Goal: Task Accomplishment & Management: Complete application form

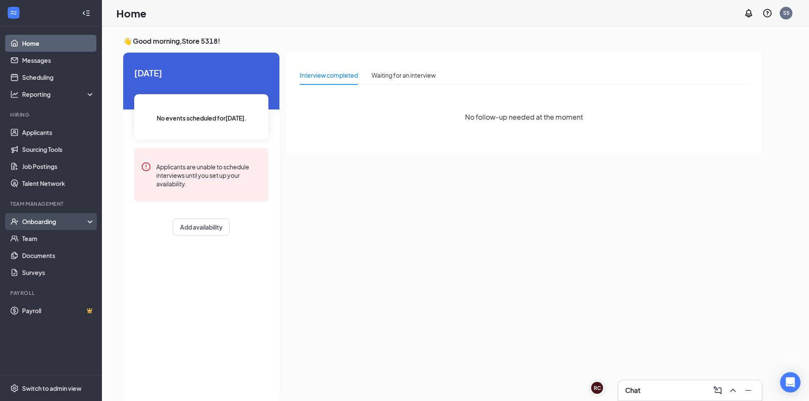
click at [79, 217] on div "Onboarding" at bounding box center [51, 221] width 102 height 17
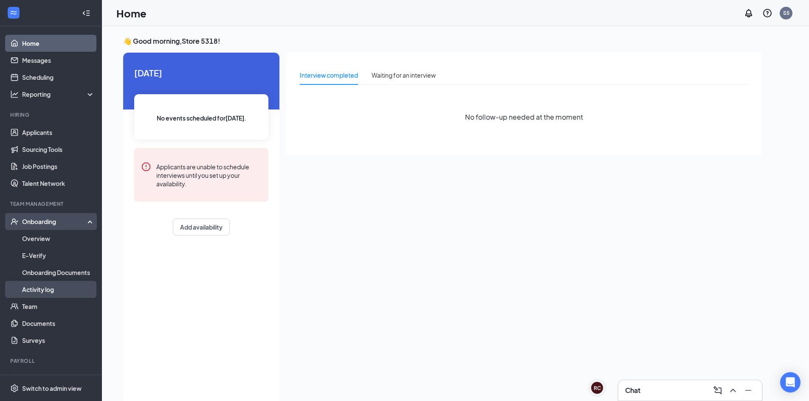
click at [51, 290] on link "Activity log" at bounding box center [58, 289] width 73 height 17
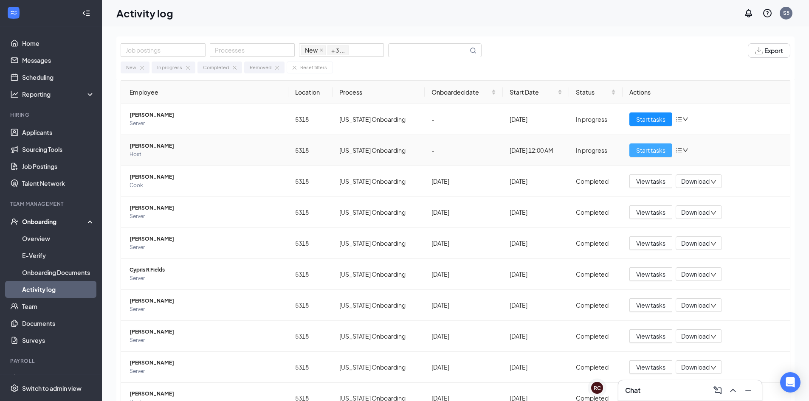
click at [646, 148] on span "Start tasks" at bounding box center [650, 150] width 29 height 9
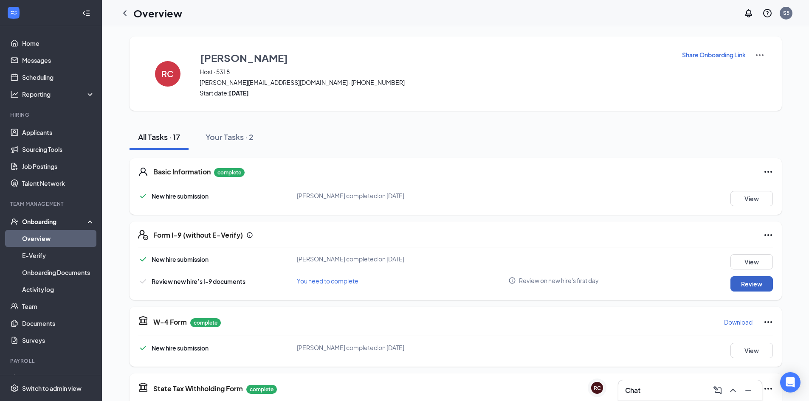
click at [736, 288] on button "Review" at bounding box center [751, 283] width 42 height 15
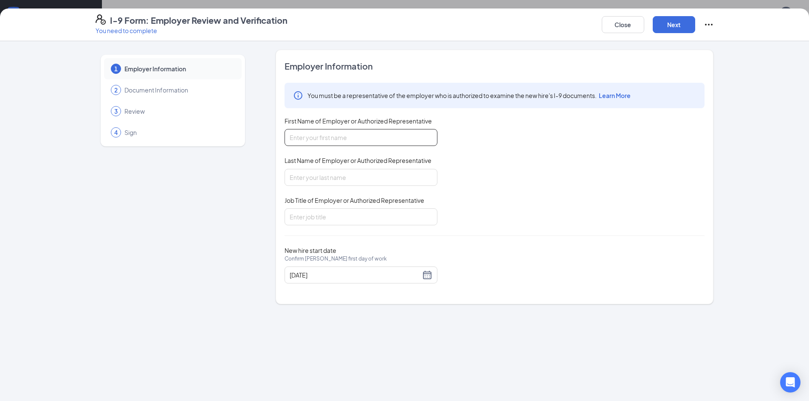
click at [334, 138] on input "First Name of Employer or Authorized Representative" at bounding box center [360, 137] width 153 height 17
type input "Macy"
click at [342, 178] on input "Last Name of Employer or Authorized Representative" at bounding box center [360, 177] width 153 height 17
type input "[PERSON_NAME]"
click at [335, 216] on input "Job Title of Employer or Authorized Representative" at bounding box center [360, 216] width 153 height 17
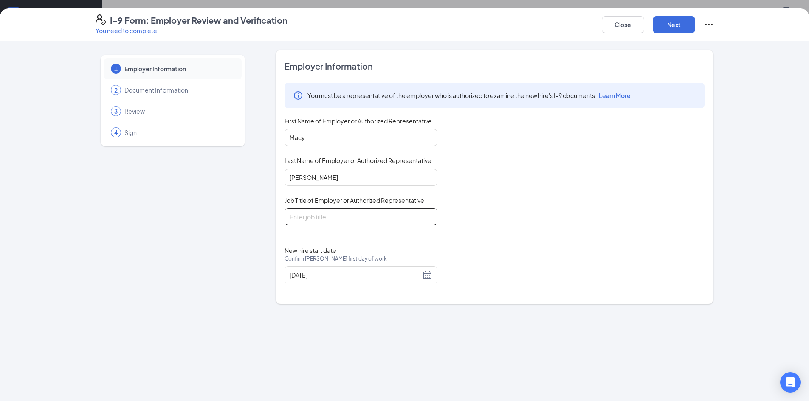
type input "am"
click at [670, 27] on button "Next" at bounding box center [674, 24] width 42 height 17
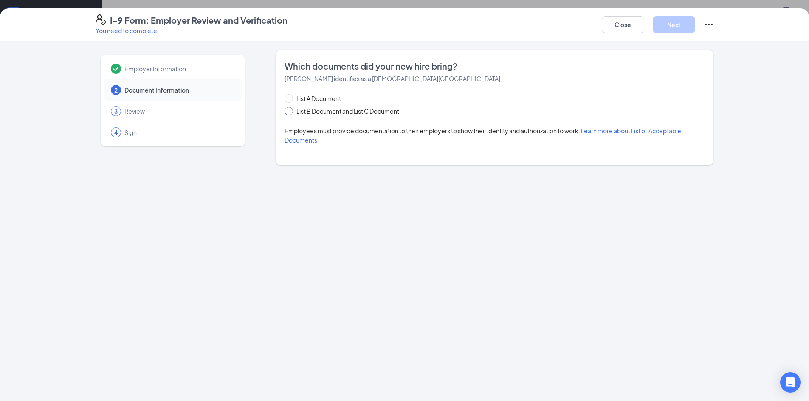
click at [355, 107] on span "List B Document and List C Document" at bounding box center [348, 111] width 110 height 9
click at [290, 107] on input "List B Document and List C Document" at bounding box center [287, 110] width 6 height 6
radio input "true"
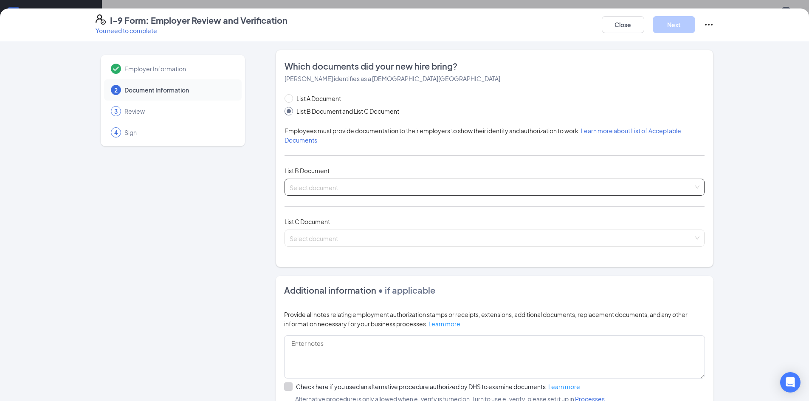
click at [363, 186] on input "search" at bounding box center [492, 185] width 404 height 13
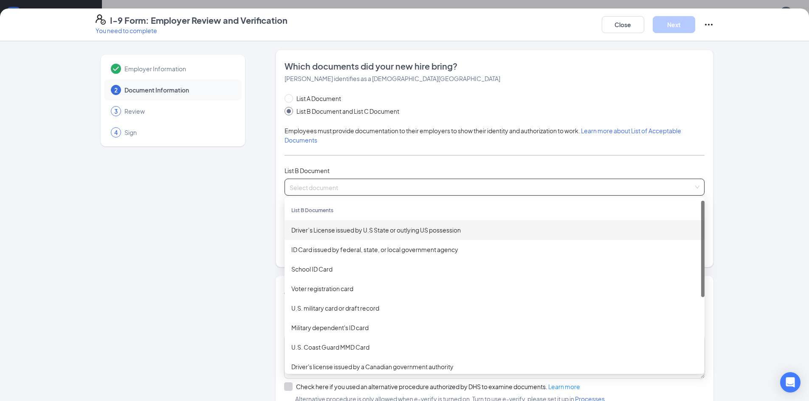
click at [353, 226] on div "Driver’s License issued by U.S State or outlying US possession" at bounding box center [494, 229] width 406 height 9
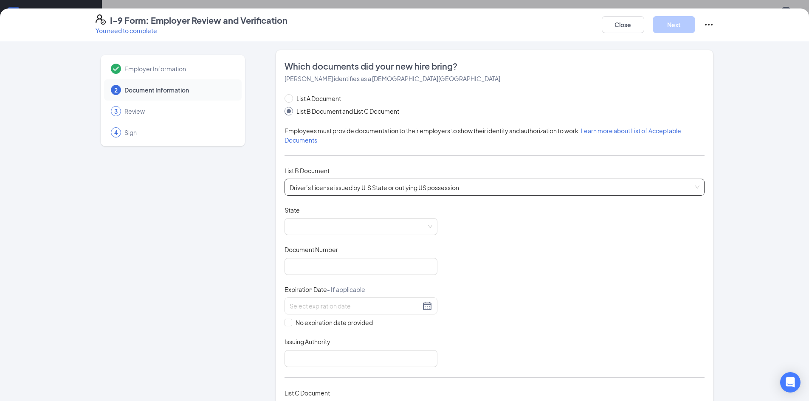
click at [353, 226] on span at bounding box center [361, 227] width 143 height 16
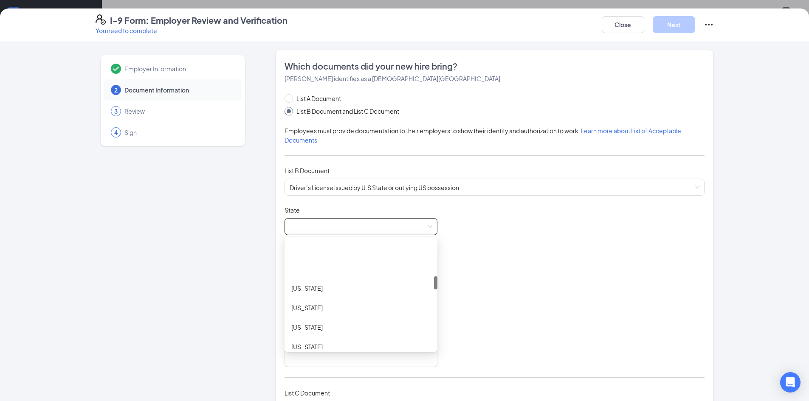
scroll to position [297, 0]
click at [315, 304] on div "[US_STATE]" at bounding box center [360, 304] width 139 height 9
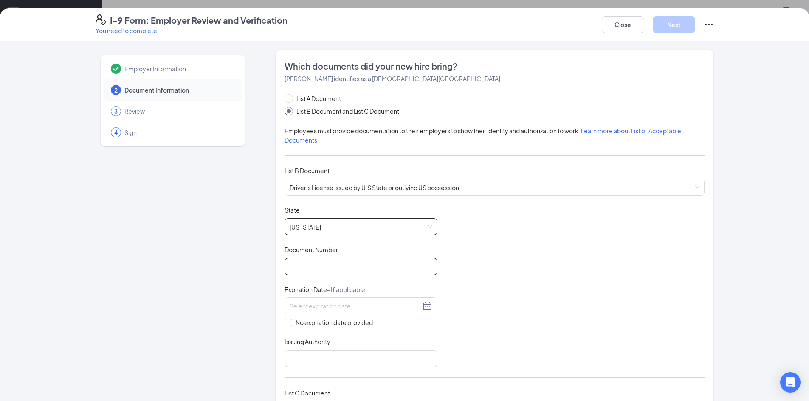
click at [322, 268] on input "Document Number" at bounding box center [360, 266] width 153 height 17
type input "K04-37-1368"
click at [363, 311] on input at bounding box center [355, 305] width 131 height 9
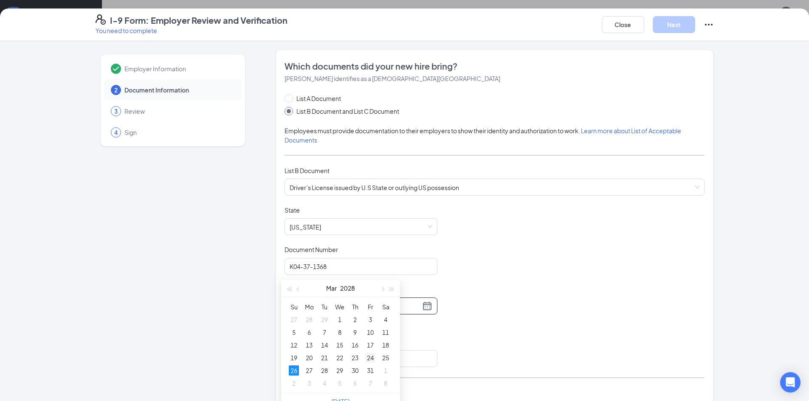
scroll to position [85, 0]
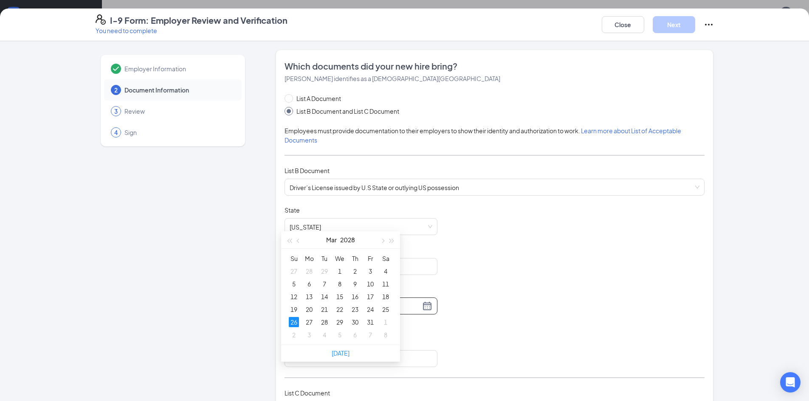
click at [296, 321] on div "26" at bounding box center [294, 322] width 10 height 10
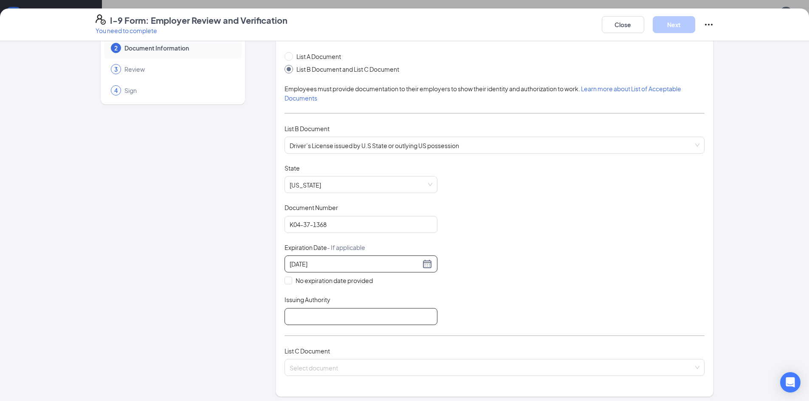
scroll to position [42, 0]
type input "[DATE]"
click at [382, 318] on input "Issuing Authority" at bounding box center [360, 316] width 153 height 17
type input "[US_STATE]"
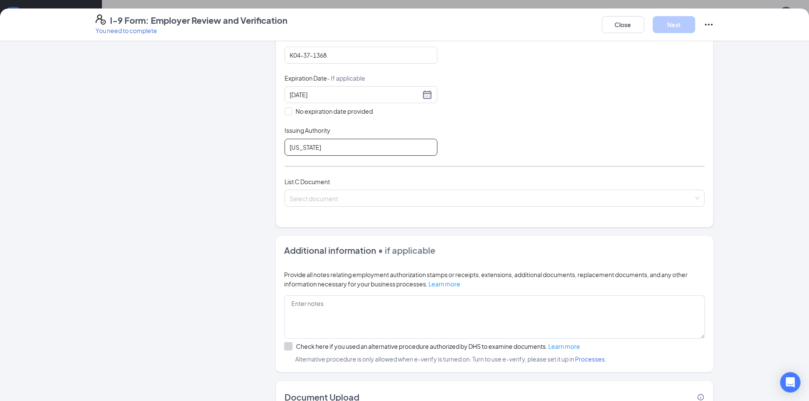
scroll to position [212, 0]
click at [412, 203] on span at bounding box center [492, 197] width 404 height 16
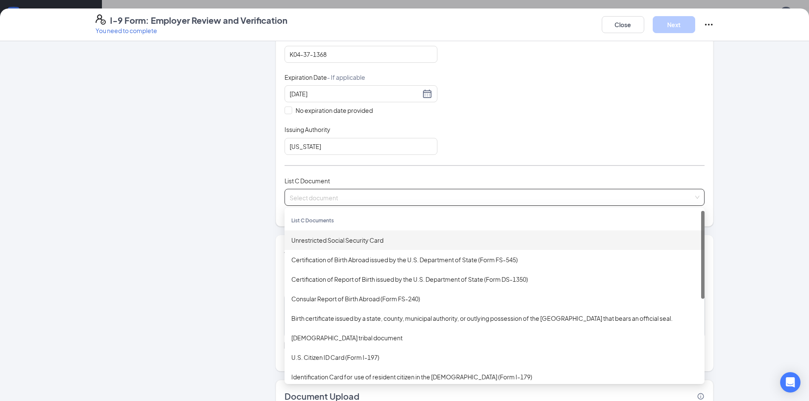
click at [375, 245] on div "Unrestricted Social Security Card" at bounding box center [494, 241] width 420 height 20
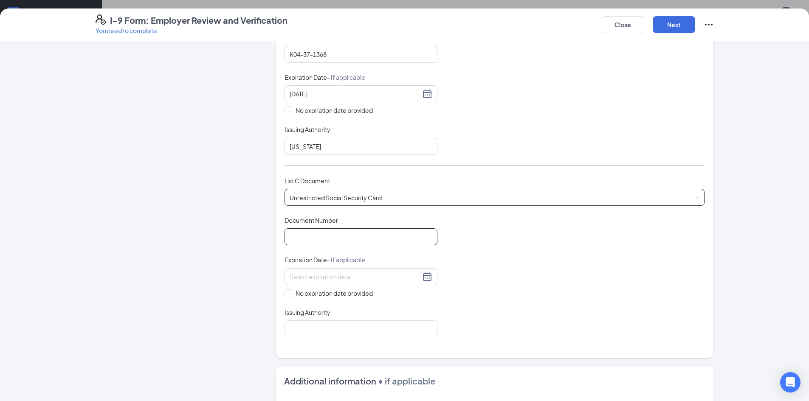
click at [345, 240] on input "Document Number" at bounding box center [360, 236] width 153 height 17
type input "513270656"
click at [330, 293] on span "No expiration date provided" at bounding box center [334, 293] width 84 height 9
click at [290, 293] on input "No expiration date provided" at bounding box center [287, 293] width 6 height 6
checkbox input "true"
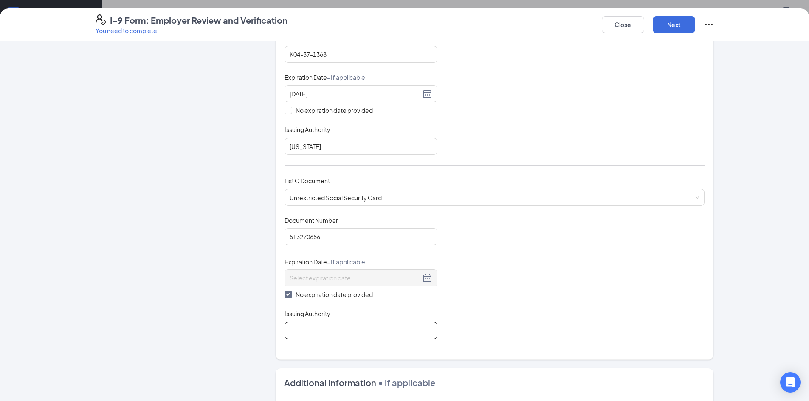
click at [348, 332] on input "Issuing Authority" at bounding box center [360, 330] width 153 height 17
type input "[GEOGRAPHIC_DATA]"
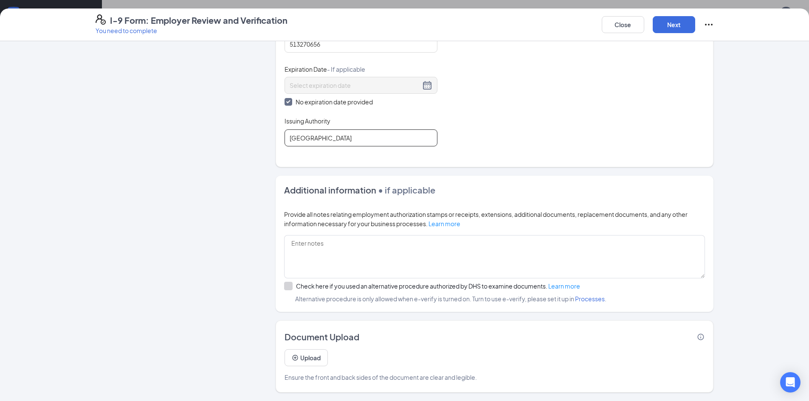
scroll to position [340, 0]
click at [668, 25] on button "Next" at bounding box center [674, 24] width 42 height 17
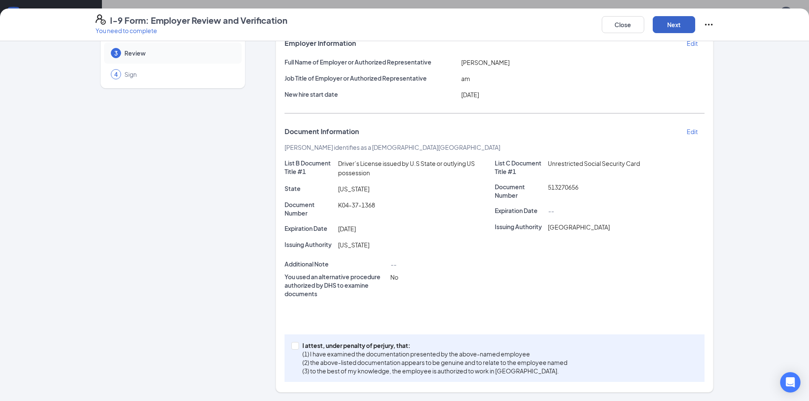
scroll to position [58, 0]
click at [293, 346] on input "I attest, under penalty of [PERSON_NAME], that: (1) I have examined the documen…" at bounding box center [294, 345] width 6 height 6
checkbox input "true"
click at [678, 28] on button "Next" at bounding box center [674, 24] width 42 height 17
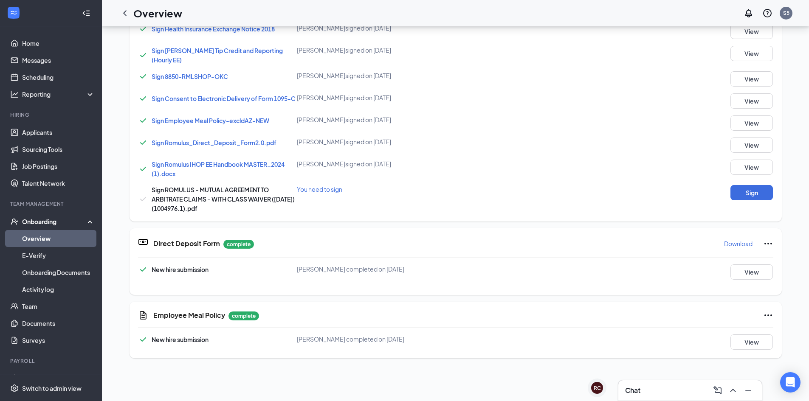
scroll to position [441, 0]
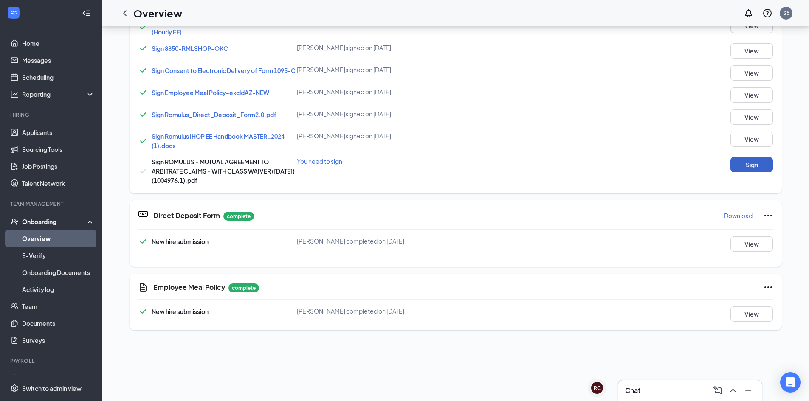
click at [747, 168] on button "Sign" at bounding box center [751, 164] width 42 height 15
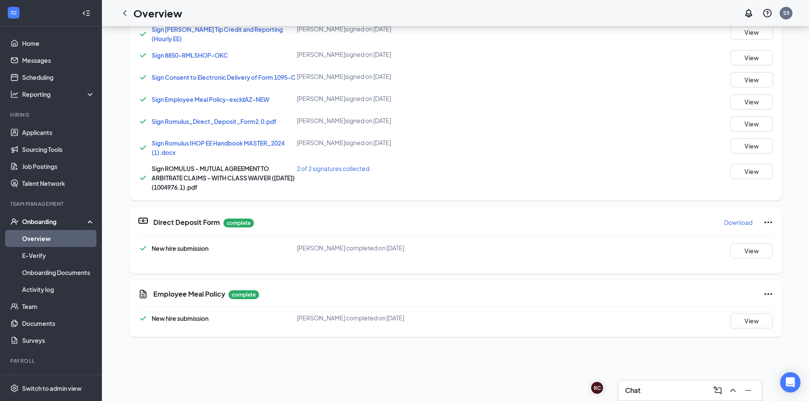
scroll to position [90, 0]
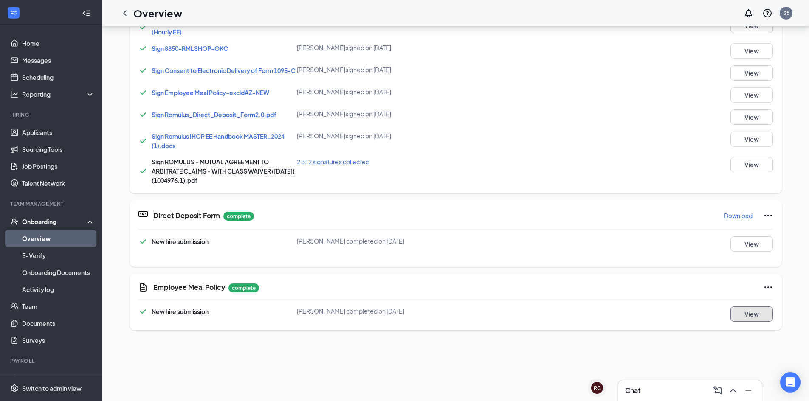
click at [745, 318] on button "View" at bounding box center [751, 314] width 42 height 15
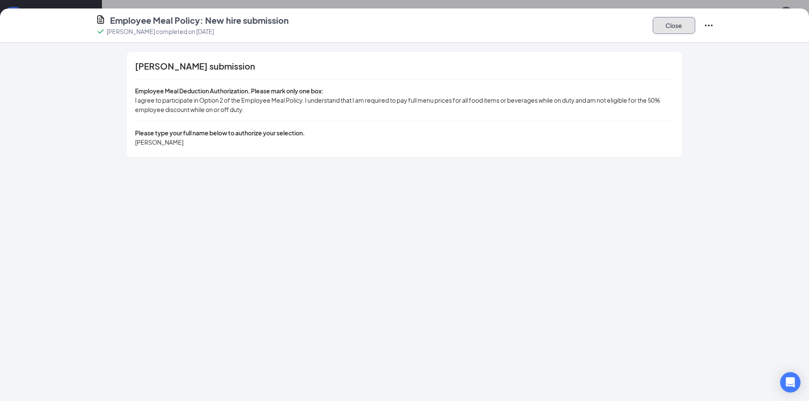
click at [684, 30] on button "Close" at bounding box center [674, 25] width 42 height 17
